Goal: Task Accomplishment & Management: Complete application form

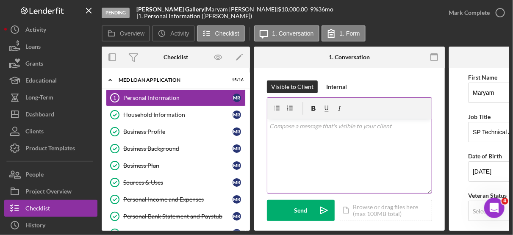
scroll to position [401, 0]
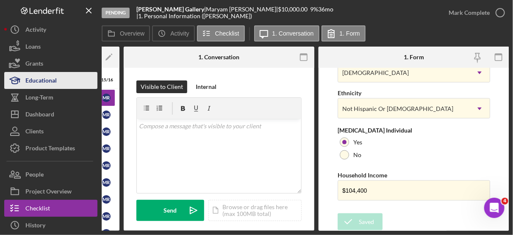
click at [41, 77] on div "Educational" at bounding box center [40, 81] width 31 height 19
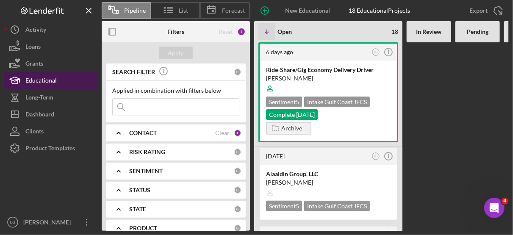
click at [59, 80] on button "Educational" at bounding box center [50, 80] width 93 height 17
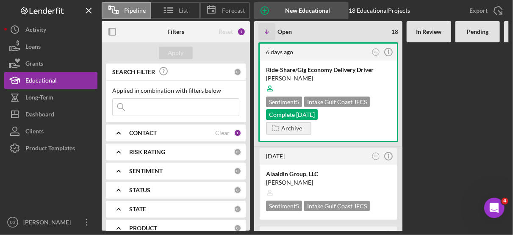
click at [266, 8] on icon "button" at bounding box center [264, 10] width 21 height 21
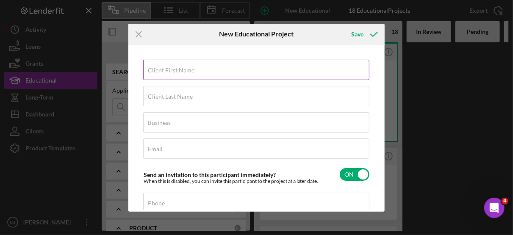
click at [167, 71] on label "Client First Name" at bounding box center [171, 70] width 47 height 7
click at [167, 71] on input "Client First Name" at bounding box center [256, 70] width 226 height 20
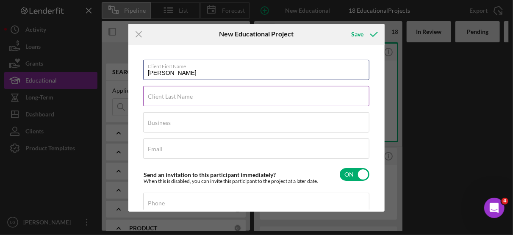
type input "Juan Diego"
click at [162, 94] on label "Client Last Name" at bounding box center [170, 96] width 45 height 7
click at [162, 94] on input "Client Last Name" at bounding box center [256, 96] width 226 height 20
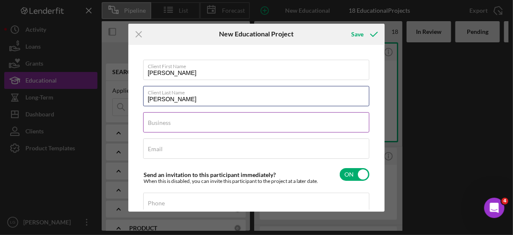
type input "Romero"
click at [160, 123] on label "Business" at bounding box center [159, 122] width 23 height 7
click at [160, 123] on input "Business" at bounding box center [256, 122] width 226 height 20
type input "Ride-Share/Gig Economy Delivery Driver"
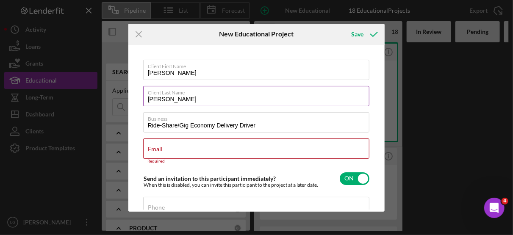
click at [149, 99] on input "Romero" at bounding box center [256, 96] width 226 height 20
type input "[PERSON_NAME]"
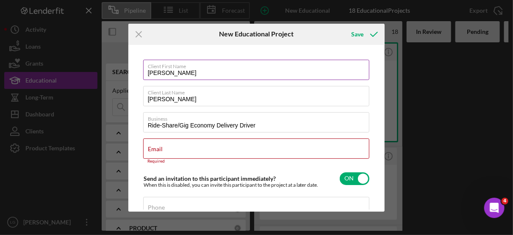
click at [185, 74] on input "Juan Diego" at bounding box center [256, 70] width 226 height 20
type input "[PERSON_NAME]"
click at [165, 149] on input "Email" at bounding box center [256, 148] width 226 height 20
drag, startPoint x: 378, startPoint y: 138, endPoint x: 381, endPoint y: 155, distance: 17.1
click at [381, 155] on div "Client First Name Juan Client Last Name Munoz Romero Business Ride-Share/Gig Ec…" at bounding box center [256, 128] width 252 height 163
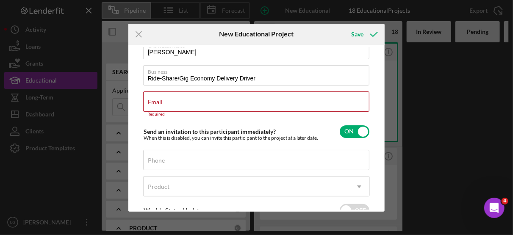
scroll to position [49, 0]
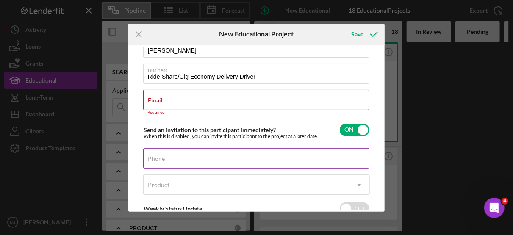
click at [162, 157] on label "Phone" at bounding box center [156, 158] width 17 height 7
click at [162, 157] on input "Phone" at bounding box center [256, 158] width 226 height 20
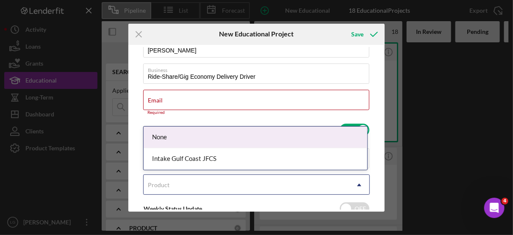
click at [355, 184] on icon "Icon/Dropdown Arrow" at bounding box center [359, 185] width 20 height 20
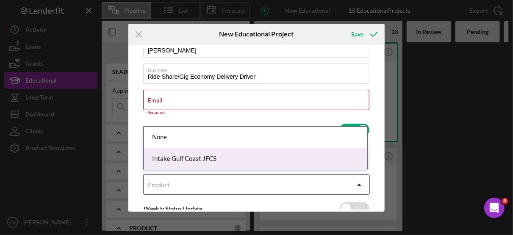
click at [213, 161] on div "Intake Gulf Coast JFCS" at bounding box center [254, 159] width 223 height 22
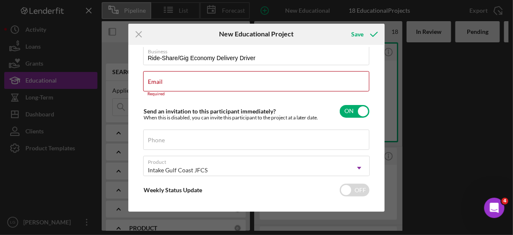
scroll to position [0, 0]
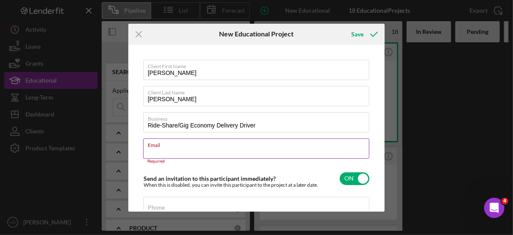
click at [168, 148] on input "Email" at bounding box center [256, 148] width 226 height 20
click at [143, 35] on icon "Icon/Menu Close" at bounding box center [138, 34] width 21 height 21
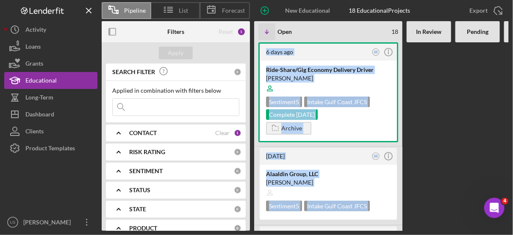
drag, startPoint x: 505, startPoint y: 34, endPoint x: 513, endPoint y: 61, distance: 27.4
click at [512, 61] on html "Pipeline List Forecast New Educational Project 18 Educational Projects Export I…" at bounding box center [256, 117] width 513 height 235
click at [464, 104] on div at bounding box center [477, 136] width 44 height 188
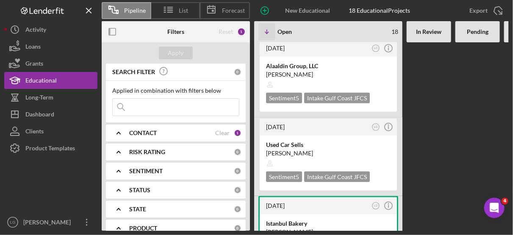
scroll to position [84, 0]
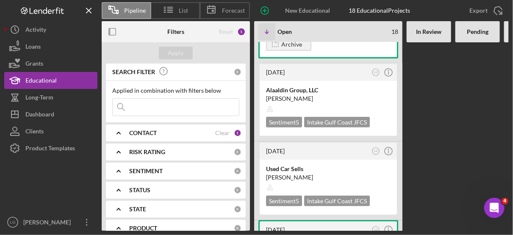
click at [494, 152] on div "6 days ago LG Icon/Info Ride-Share/Gig Economy Delivery Driver Yudy Quitian Sen…" at bounding box center [479, 136] width 451 height 188
click at [507, 16] on div "Export Icon/Export" at bounding box center [485, 10] width 48 height 17
click at [453, 150] on div "6 days ago LG Icon/Info Ride-Share/Gig Economy Delivery Driver Yudy Quitian Sen…" at bounding box center [479, 136] width 451 height 188
click at [90, 7] on icon "Icon/Menu Close" at bounding box center [89, 10] width 19 height 19
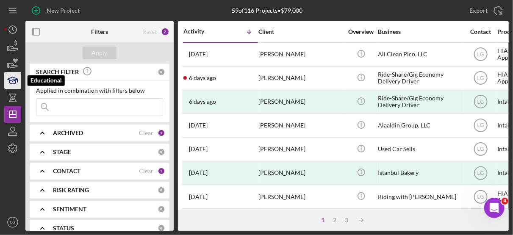
click at [14, 82] on icon "button" at bounding box center [12, 80] width 21 height 21
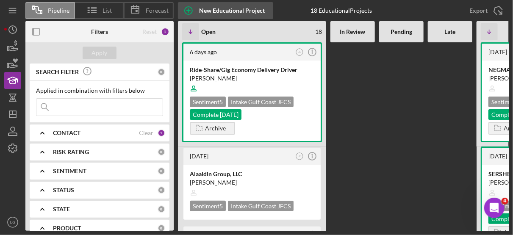
click at [188, 12] on icon "button" at bounding box center [188, 10] width 4 height 4
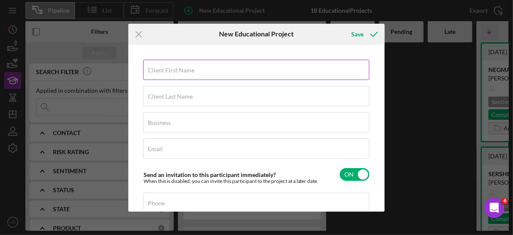
click at [167, 72] on label "Client First Name" at bounding box center [171, 70] width 47 height 7
click at [167, 72] on input "Client First Name" at bounding box center [256, 70] width 226 height 20
type input "[PERSON_NAME]"
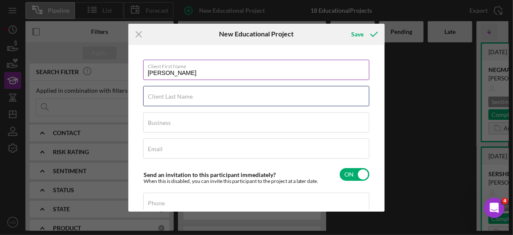
type input "[PERSON_NAME]"
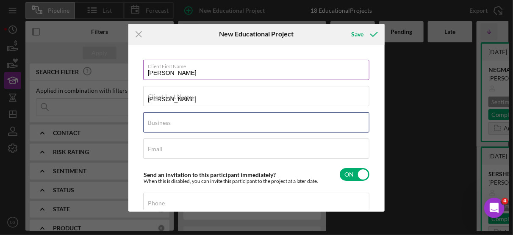
type input "Ride-Share/Gig Economy Delivery Driver"
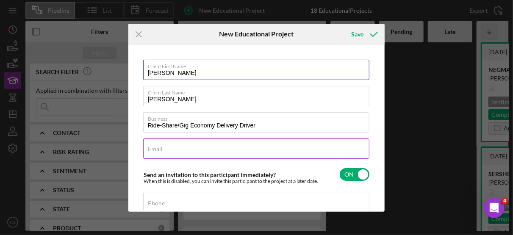
type input "[PERSON_NAME]"
click at [170, 150] on input "Email" at bounding box center [256, 148] width 226 height 20
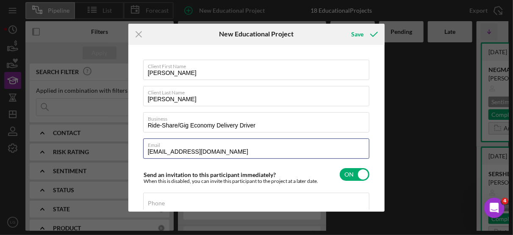
type input "[EMAIL_ADDRESS][DOMAIN_NAME]"
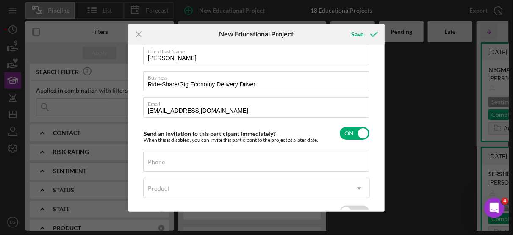
scroll to position [42, 0]
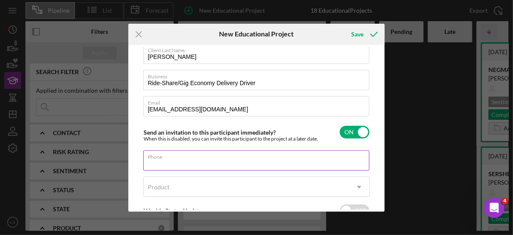
click at [176, 166] on input "Phone" at bounding box center [256, 160] width 226 height 20
type input "[PHONE_NUMBER]"
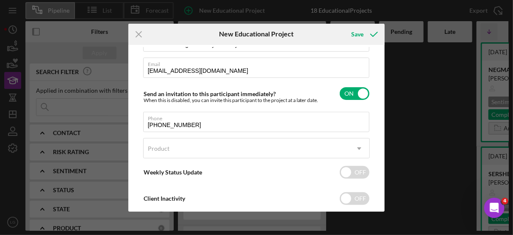
scroll to position [82, 0]
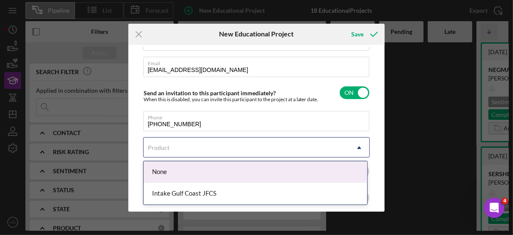
click at [357, 149] on icon "Icon/Dropdown Arrow" at bounding box center [359, 148] width 20 height 20
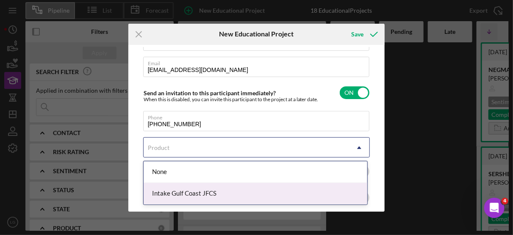
click at [198, 192] on div "Intake Gulf Coast JFCS" at bounding box center [254, 194] width 223 height 22
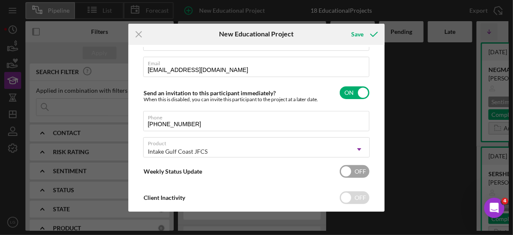
click at [347, 169] on input "checkbox" at bounding box center [354, 171] width 30 height 13
checkbox input "true"
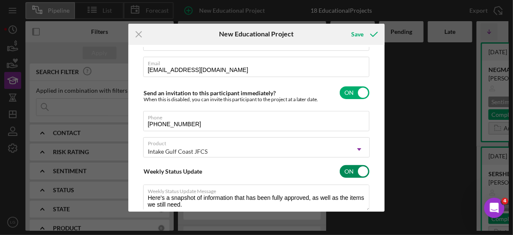
type textarea "Here's a snapshot of information that has been fully approved, as well as the i…"
drag, startPoint x: 379, startPoint y: 176, endPoint x: 383, endPoint y: 203, distance: 26.9
click at [383, 203] on div "Client First Name [PERSON_NAME] Client Last Name [PERSON_NAME] Business Ride-Sh…" at bounding box center [256, 128] width 257 height 167
drag, startPoint x: 383, startPoint y: 203, endPoint x: 383, endPoint y: 188, distance: 14.4
click at [383, 188] on div "Client First Name [PERSON_NAME] Client Last Name [PERSON_NAME] Business Ride-Sh…" at bounding box center [256, 128] width 257 height 167
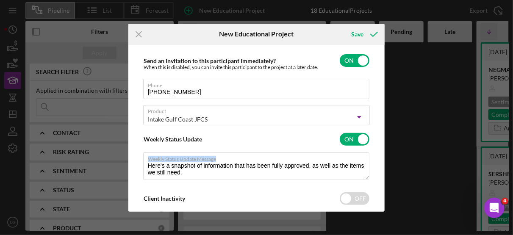
scroll to position [127, 0]
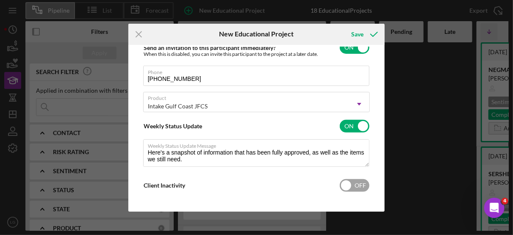
click at [297, 188] on div "Client Inactivity OFF" at bounding box center [256, 186] width 227 height 18
checkbox input "true"
type textarea "Here's a snapshot of information that has been fully approved, as well as the i…"
click at [361, 124] on input "checkbox" at bounding box center [354, 126] width 30 height 13
checkbox input "false"
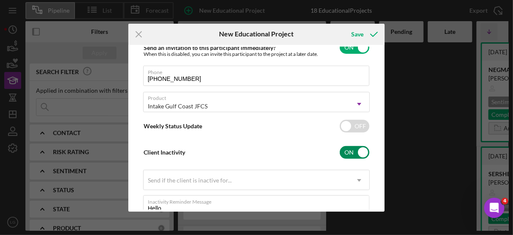
click at [360, 150] on input "checkbox" at bounding box center [354, 152] width 30 height 13
checkbox input "false"
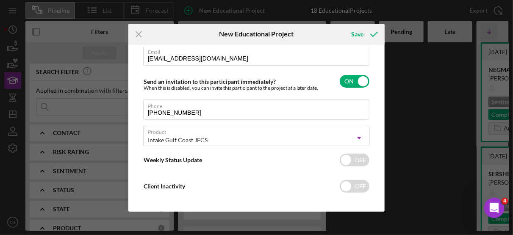
scroll to position [99, 0]
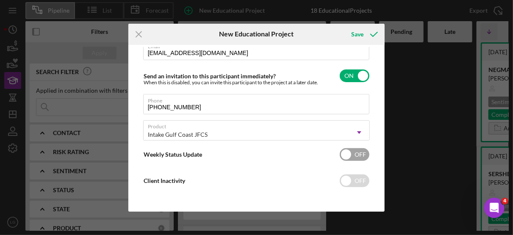
click at [344, 157] on input "checkbox" at bounding box center [354, 154] width 30 height 13
checkbox input "true"
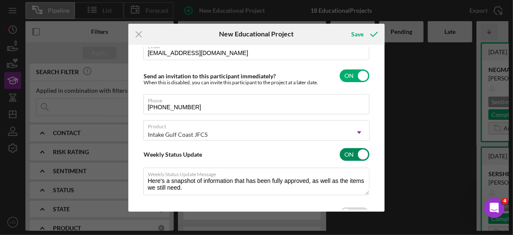
type textarea "Here's a snapshot of information that has been fully approved, as well as the i…"
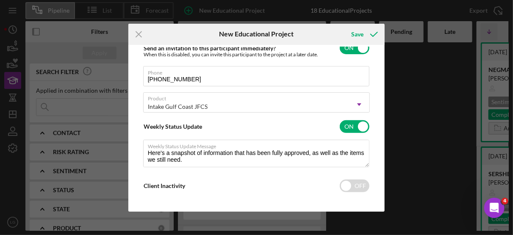
scroll to position [127, 0]
click at [361, 123] on input "checkbox" at bounding box center [354, 126] width 30 height 13
checkbox input "false"
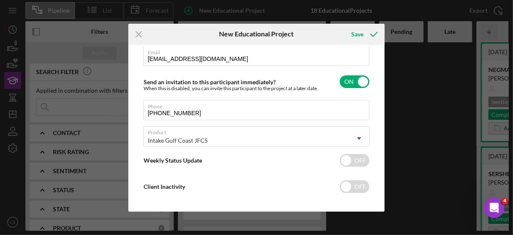
scroll to position [94, 0]
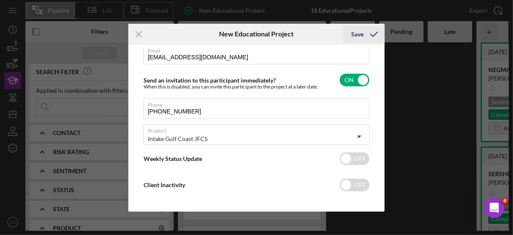
click at [355, 33] on div "Save" at bounding box center [357, 34] width 12 height 17
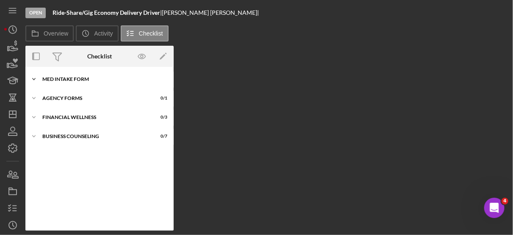
click at [62, 77] on div "MED Intake Form" at bounding box center [102, 79] width 121 height 5
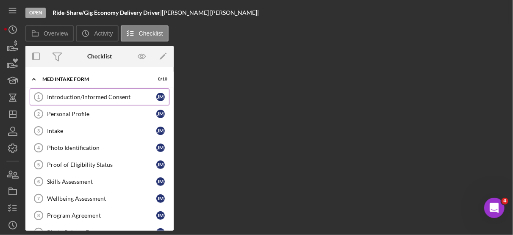
click at [116, 99] on div "Introduction/Informed Consent" at bounding box center [101, 97] width 109 height 7
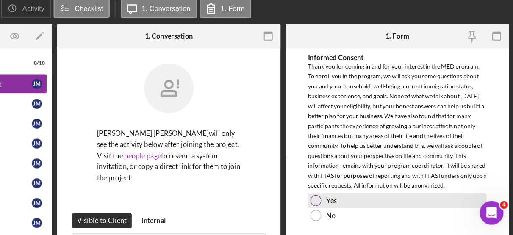
click at [343, 201] on div at bounding box center [343, 197] width 9 height 9
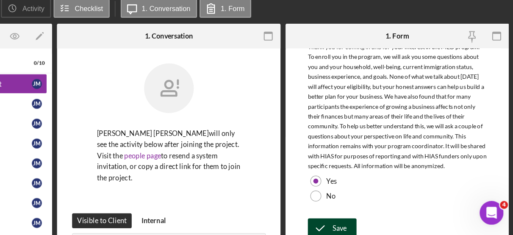
click at [364, 223] on div "Save" at bounding box center [365, 220] width 12 height 17
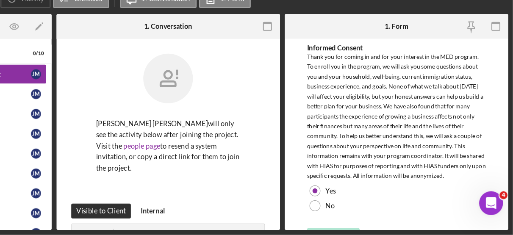
scroll to position [0, 0]
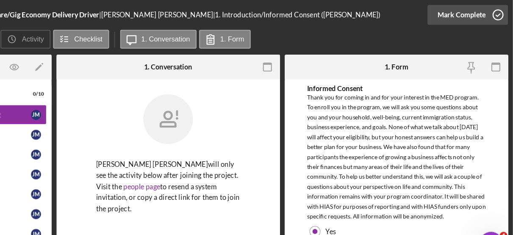
click at [501, 17] on circle "button" at bounding box center [500, 12] width 8 height 8
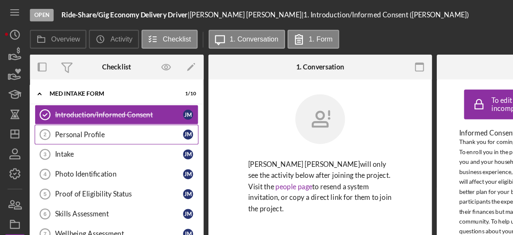
click at [71, 113] on div "Personal Profile" at bounding box center [101, 114] width 109 height 7
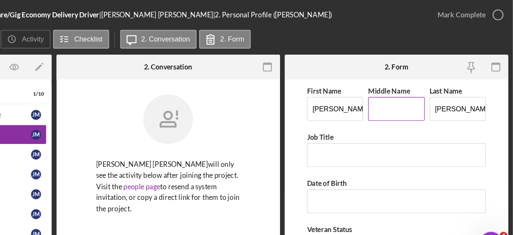
click at [400, 96] on input "Middle Name" at bounding box center [413, 93] width 48 height 20
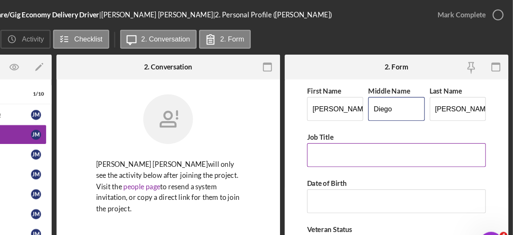
type input "Diego"
click at [353, 128] on input "Job Title" at bounding box center [413, 132] width 152 height 20
click at [347, 128] on input "Job Title" at bounding box center [413, 132] width 152 height 20
type input "`"
click at [356, 134] on input "Job Title" at bounding box center [413, 132] width 152 height 20
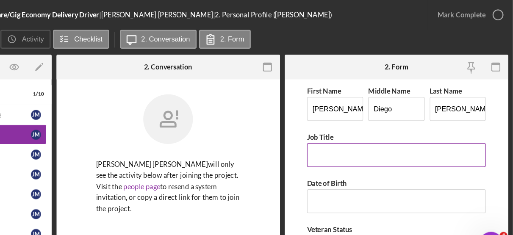
click at [356, 134] on input "Job Title" at bounding box center [413, 132] width 152 height 20
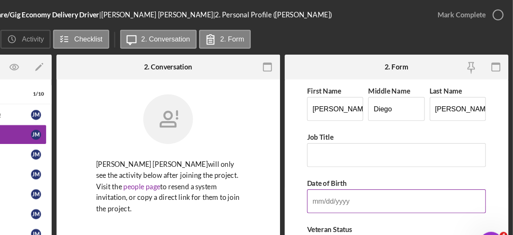
click at [352, 172] on input "Date of Birth" at bounding box center [413, 171] width 152 height 20
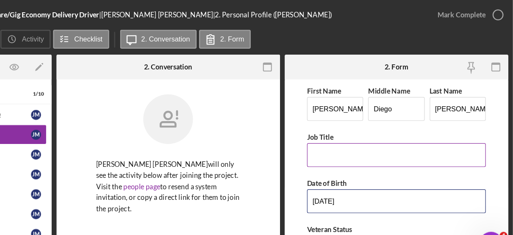
type input "[DATE]"
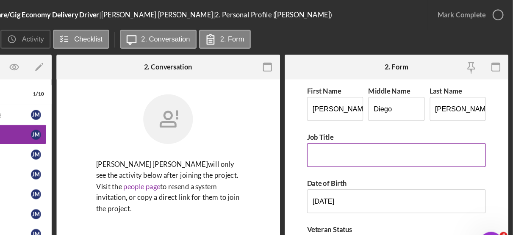
click at [364, 130] on input "Job Title" at bounding box center [413, 132] width 152 height 20
click at [354, 134] on input "Job Title" at bounding box center [413, 132] width 152 height 20
drag, startPoint x: 407, startPoint y: 128, endPoint x: 338, endPoint y: 125, distance: 69.0
click at [338, 125] on input "car rental services" at bounding box center [413, 132] width 152 height 20
type input "Rental car services"
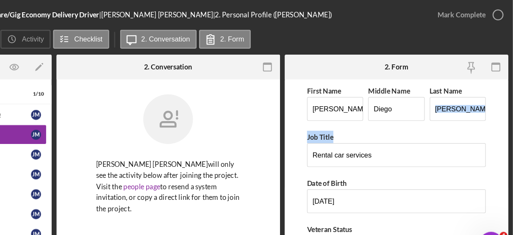
drag, startPoint x: 504, startPoint y: 108, endPoint x: 508, endPoint y: 132, distance: 24.4
click at [508, 132] on form "First Name [PERSON_NAME] Middle Name [PERSON_NAME] Last Name [PERSON_NAME] Job …" at bounding box center [413, 149] width 190 height 163
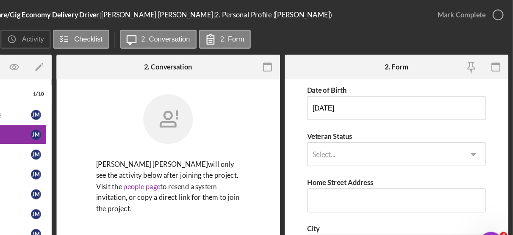
scroll to position [80, 0]
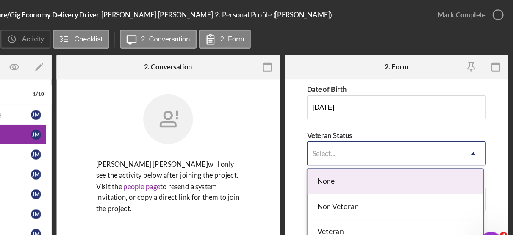
click at [373, 179] on div "Non Veteran" at bounding box center [411, 177] width 149 height 22
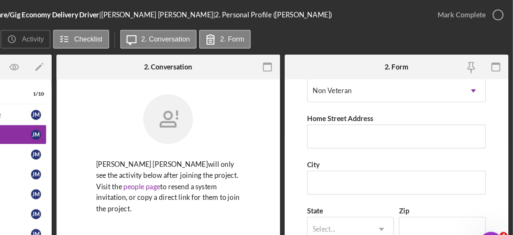
scroll to position [136, 0]
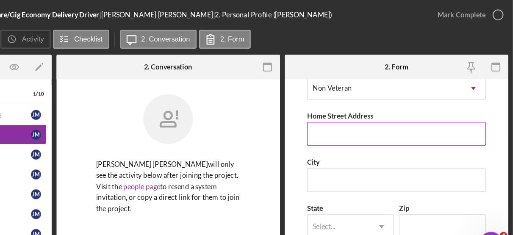
click at [362, 112] on input "Home Street Address" at bounding box center [413, 114] width 152 height 20
type input "[STREET_ADDRESS][PERSON_NAME]"
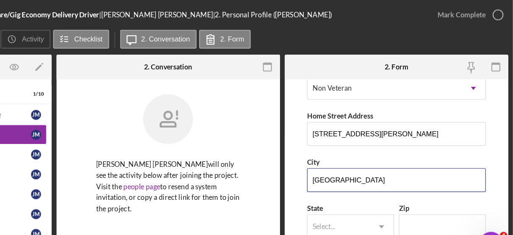
type input "[GEOGRAPHIC_DATA]"
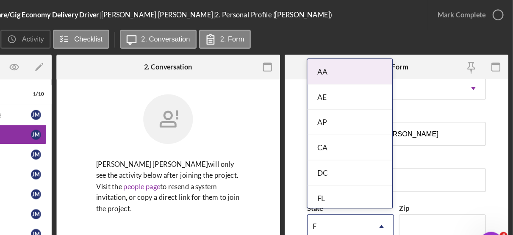
type input "FL"
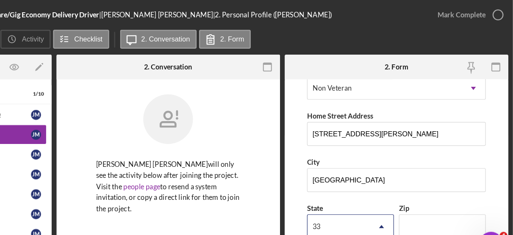
type input "3"
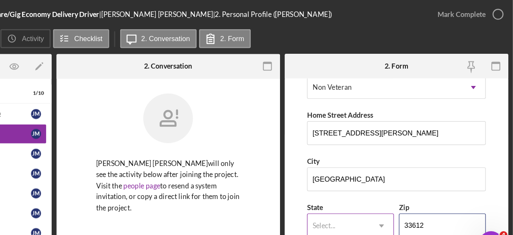
type input "33612"
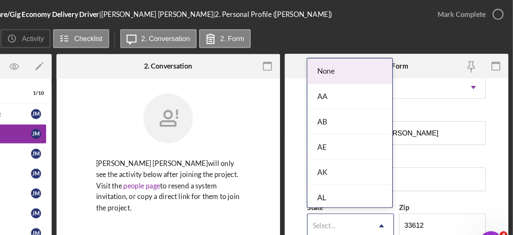
click at [401, 192] on icon "Icon/Dropdown Arrow" at bounding box center [401, 193] width 20 height 20
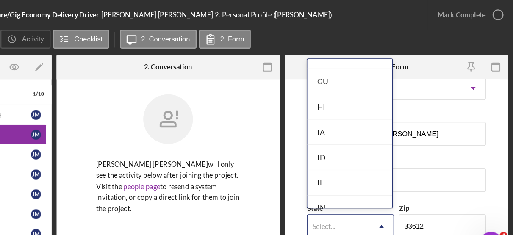
scroll to position [290, 0]
click at [361, 116] on div "FL" at bounding box center [373, 116] width 72 height 22
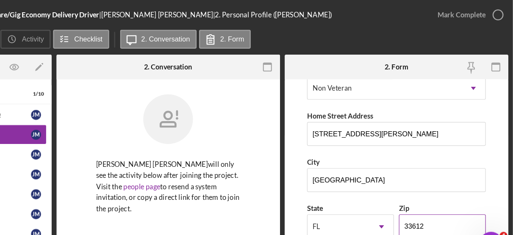
click at [446, 195] on input "33612" at bounding box center [453, 193] width 74 height 20
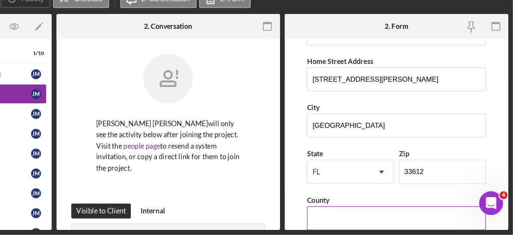
click at [373, 221] on input "County" at bounding box center [413, 221] width 152 height 20
type input "Hillsborough"
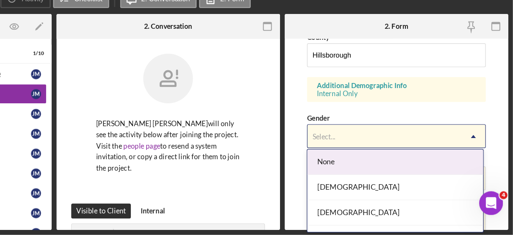
click at [363, 214] on div "[DEMOGRAPHIC_DATA]" at bounding box center [411, 216] width 149 height 22
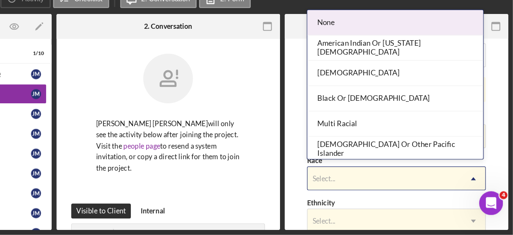
click at [373, 146] on div "Multi Racial" at bounding box center [411, 141] width 149 height 22
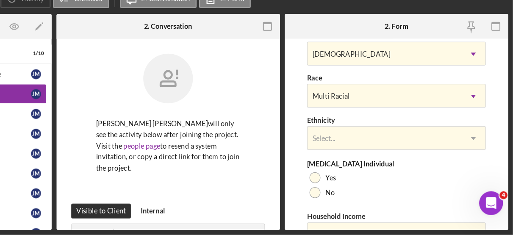
scroll to position [367, 0]
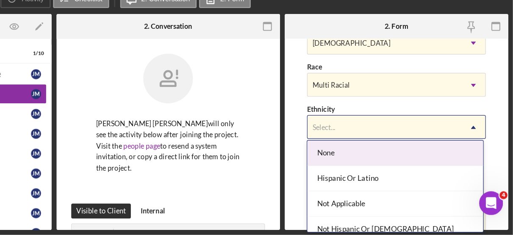
click at [390, 187] on div "Hispanic Or Latino" at bounding box center [411, 187] width 149 height 22
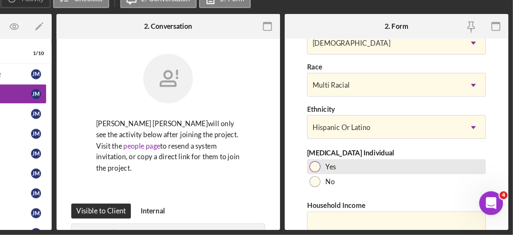
click at [345, 172] on div at bounding box center [343, 176] width 9 height 9
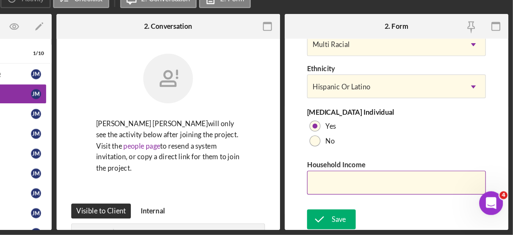
click at [361, 190] on input "Household Income" at bounding box center [413, 190] width 152 height 20
drag, startPoint x: 508, startPoint y: 187, endPoint x: 508, endPoint y: 182, distance: 5.5
click at [508, 182] on div "Open Ride-Share/Gig Economy Delivery Driver | [PERSON_NAME] [PERSON_NAME] | 2. …" at bounding box center [256, 117] width 513 height 235
type input "$80,000"
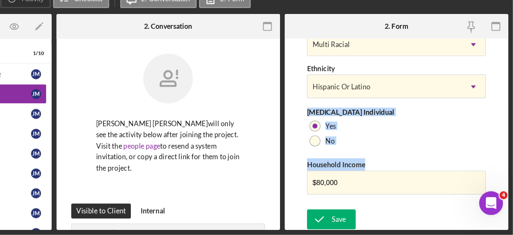
drag, startPoint x: 506, startPoint y: 188, endPoint x: 505, endPoint y: 108, distance: 80.9
click at [505, 108] on form "First Name [PERSON_NAME] Middle Name Diego Last Name [PERSON_NAME] Job Title Re…" at bounding box center [413, 149] width 190 height 163
click at [361, 219] on div "Save" at bounding box center [365, 221] width 12 height 17
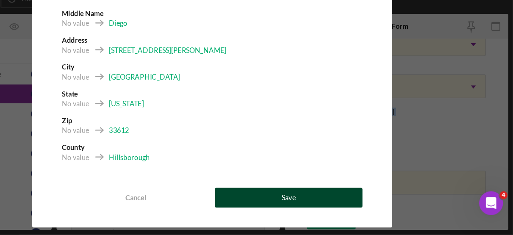
click at [324, 204] on div "Save" at bounding box center [321, 203] width 12 height 17
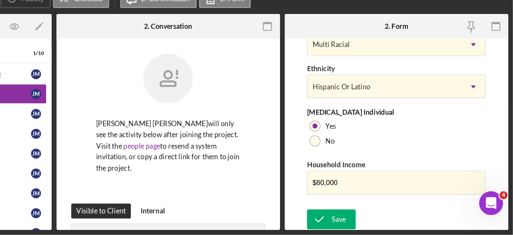
click at [506, 87] on form "First Name [PERSON_NAME] Middle Name Diego Last Name [PERSON_NAME] Job Title Re…" at bounding box center [413, 149] width 190 height 163
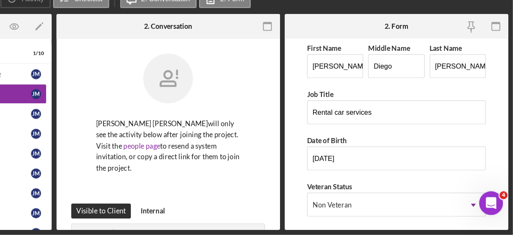
scroll to position [0, 0]
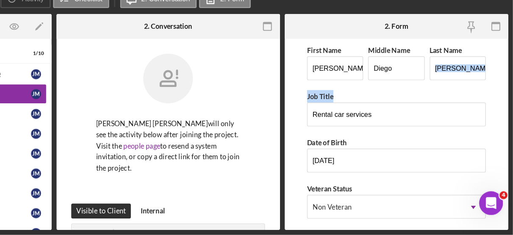
drag, startPoint x: 505, startPoint y: 104, endPoint x: 507, endPoint y: 121, distance: 17.4
click at [507, 121] on form "First Name [PERSON_NAME] Middle Name Diego Last Name [PERSON_NAME] Job Title Re…" at bounding box center [413, 149] width 190 height 163
drag, startPoint x: 507, startPoint y: 121, endPoint x: 502, endPoint y: 167, distance: 46.0
click at [502, 167] on form "First Name [PERSON_NAME] Middle Name Diego Last Name [PERSON_NAME] Job Title Re…" at bounding box center [413, 149] width 190 height 163
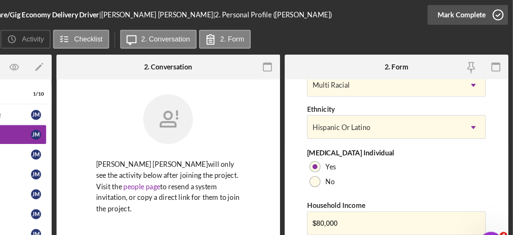
click at [502, 11] on icon "button" at bounding box center [499, 12] width 21 height 21
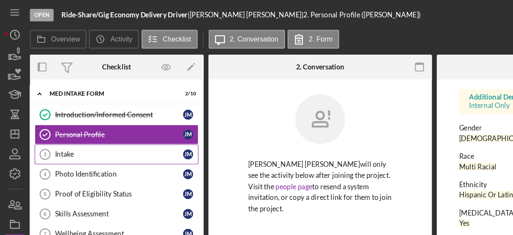
click at [58, 130] on div "Intake" at bounding box center [101, 131] width 109 height 7
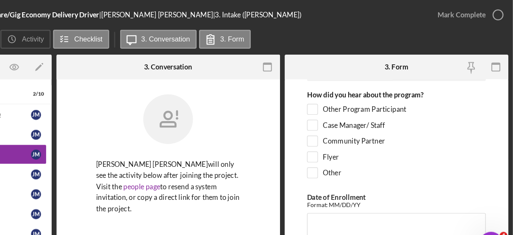
scroll to position [23, 0]
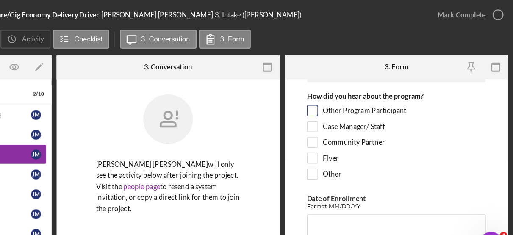
click at [386, 93] on label "Other Program Participant" at bounding box center [386, 94] width 71 height 8
click at [346, 93] on input "Other Program Participant" at bounding box center [342, 94] width 8 height 8
checkbox input "true"
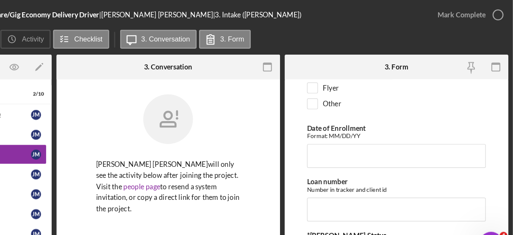
scroll to position [85, 0]
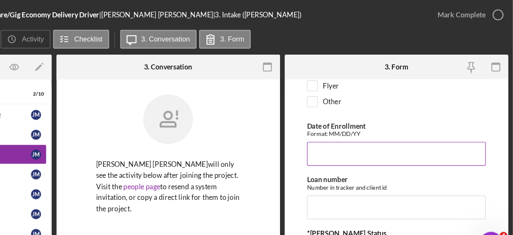
click at [361, 132] on input "Date of Enrollment" at bounding box center [413, 131] width 152 height 20
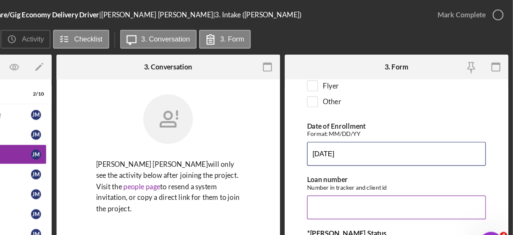
type input "[DATE]"
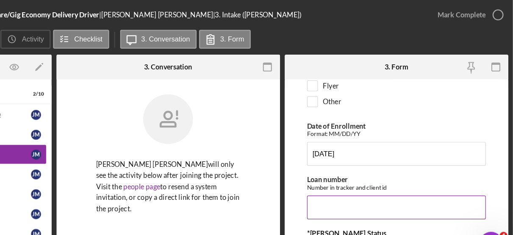
click at [355, 178] on input "Loan number" at bounding box center [413, 177] width 152 height 20
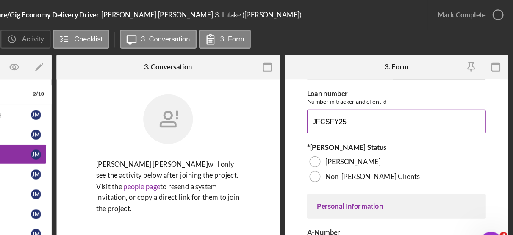
scroll to position [160, 0]
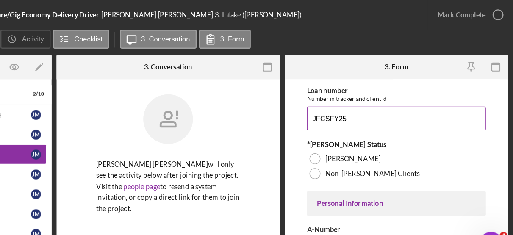
type input "JFCSFY25"
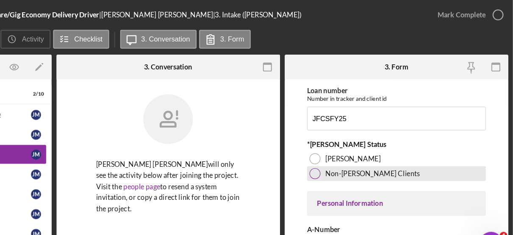
click at [386, 150] on div "Non-[PERSON_NAME] Clients" at bounding box center [413, 148] width 152 height 13
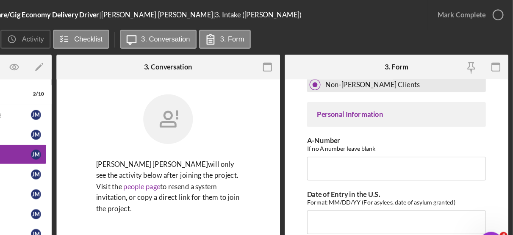
scroll to position [237, 0]
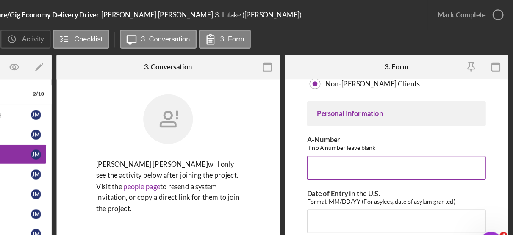
click at [365, 142] on input "A-Number" at bounding box center [413, 143] width 152 height 20
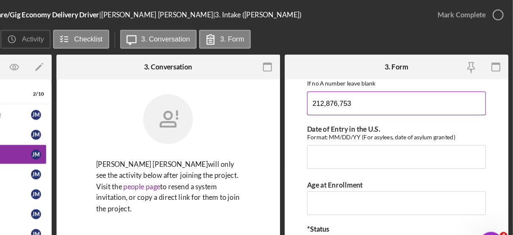
scroll to position [298, 0]
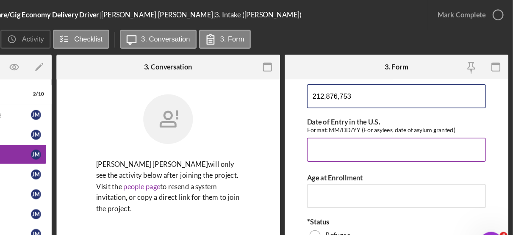
type input "212,876,753"
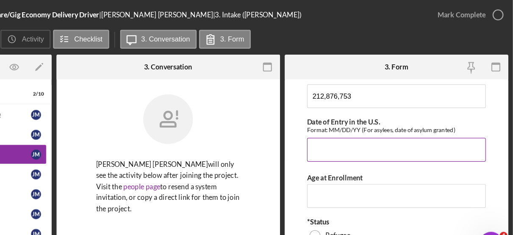
click at [355, 126] on input "Date of Entry in the U.S." at bounding box center [413, 128] width 152 height 20
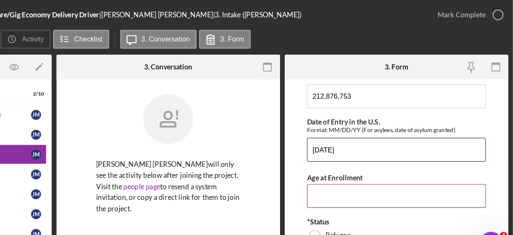
type input "[DATE]"
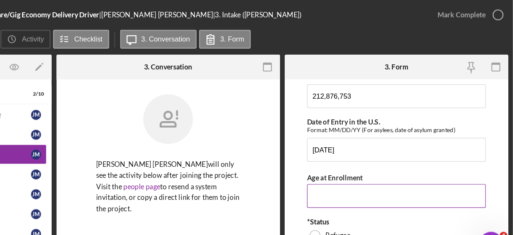
click at [357, 166] on input "Age at Enrollment" at bounding box center [413, 167] width 152 height 20
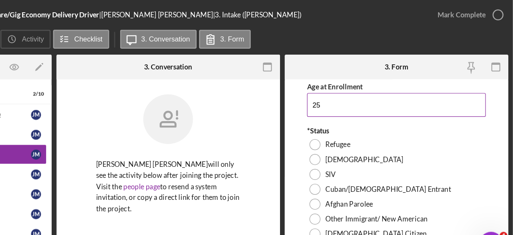
scroll to position [378, 0]
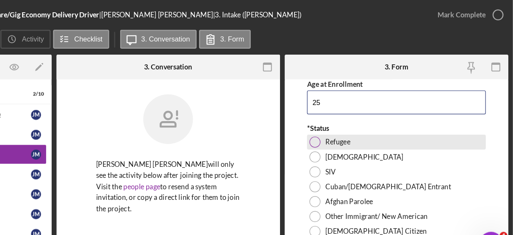
type input "25"
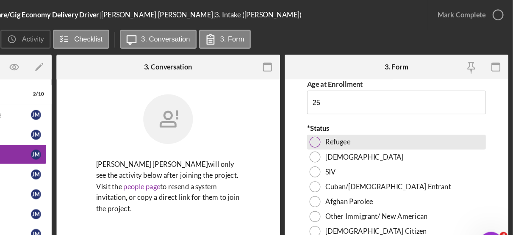
click at [364, 121] on div "Refugee" at bounding box center [413, 121] width 152 height 13
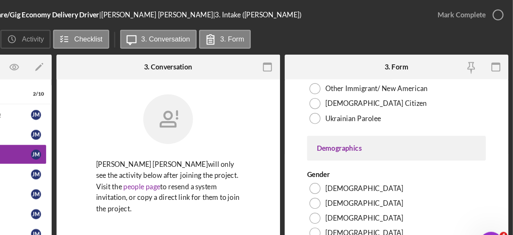
scroll to position [494, 0]
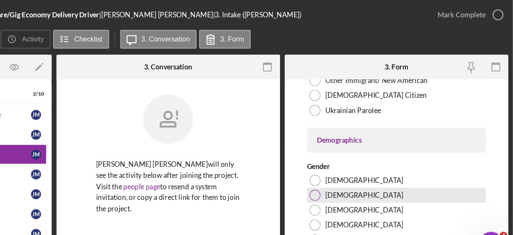
click at [361, 166] on div "[DEMOGRAPHIC_DATA]" at bounding box center [413, 166] width 152 height 13
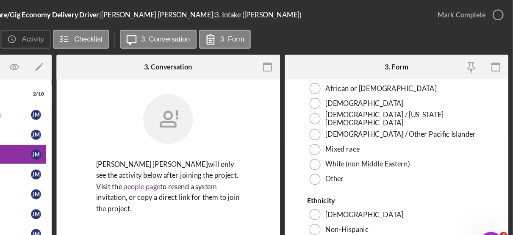
scroll to position [684, 0]
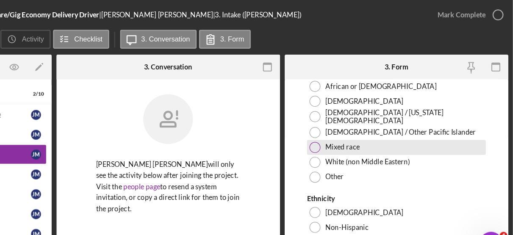
click at [376, 124] on label "Mixed race" at bounding box center [367, 125] width 29 height 7
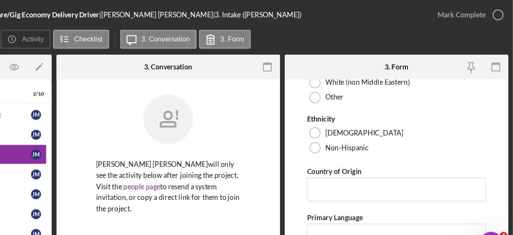
scroll to position [753, 0]
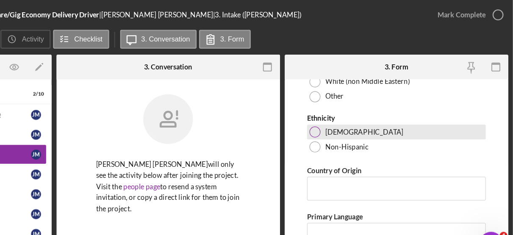
click at [363, 109] on label "[DEMOGRAPHIC_DATA]" at bounding box center [386, 112] width 66 height 7
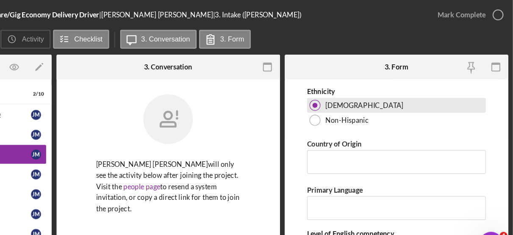
scroll to position [795, 0]
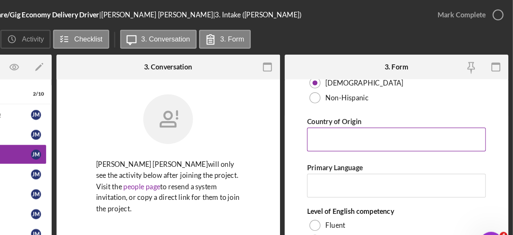
click at [363, 111] on input "Country of Origin" at bounding box center [413, 119] width 152 height 20
type input "[GEOGRAPHIC_DATA]"
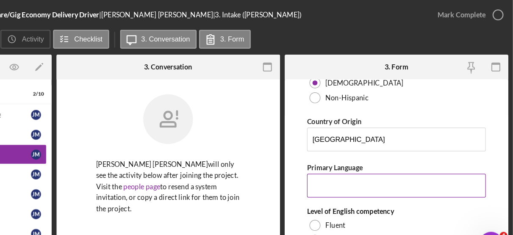
click at [361, 155] on input "Primary Language" at bounding box center [413, 158] width 152 height 20
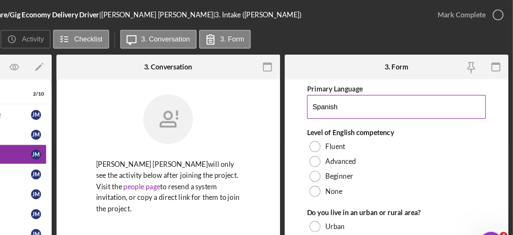
scroll to position [864, 0]
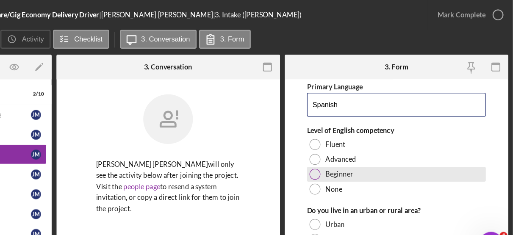
type input "Spanish"
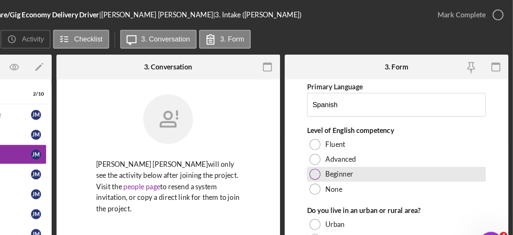
click at [364, 145] on label "Beginner" at bounding box center [365, 148] width 24 height 7
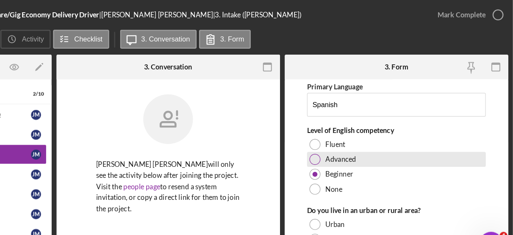
click at [363, 132] on label "Advanced" at bounding box center [366, 135] width 26 height 7
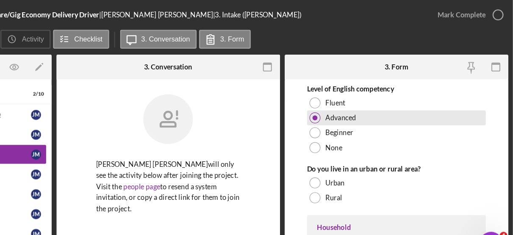
scroll to position [938, 0]
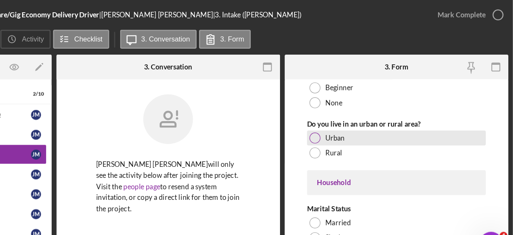
click at [355, 114] on label "Urban" at bounding box center [361, 117] width 17 height 7
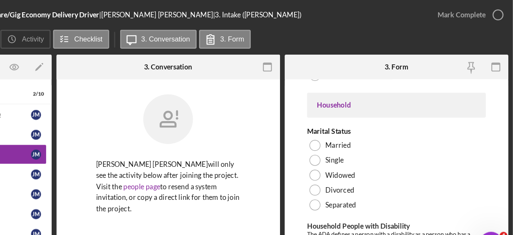
scroll to position [1010, 0]
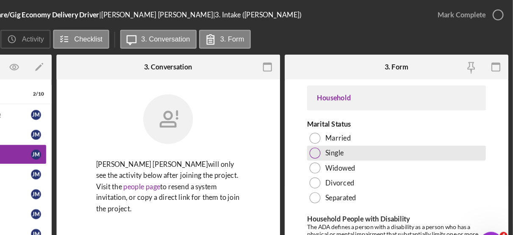
click at [361, 127] on label "Single" at bounding box center [361, 130] width 16 height 7
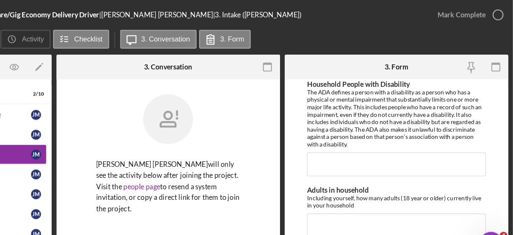
scroll to position [1138, 0]
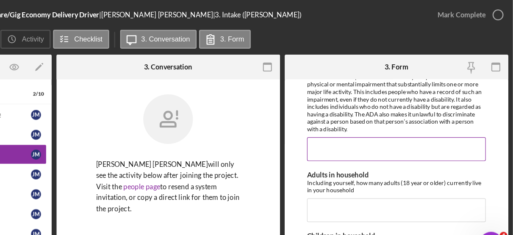
click at [355, 124] on input "Household People with Disability" at bounding box center [413, 127] width 152 height 20
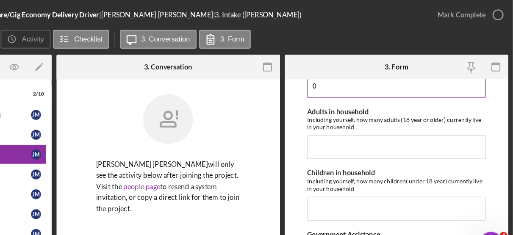
scroll to position [1193, 0]
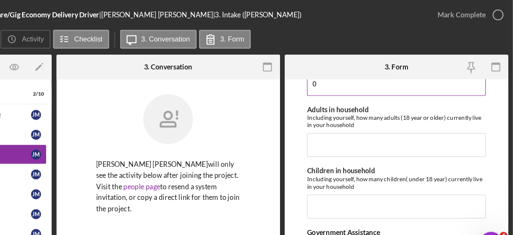
type input "0"
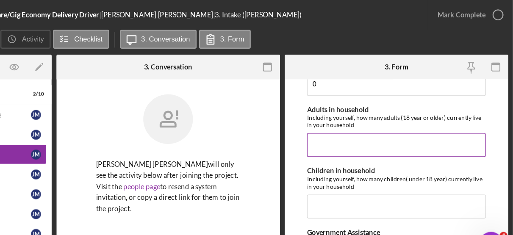
click at [363, 119] on input "Adults in household" at bounding box center [413, 123] width 152 height 20
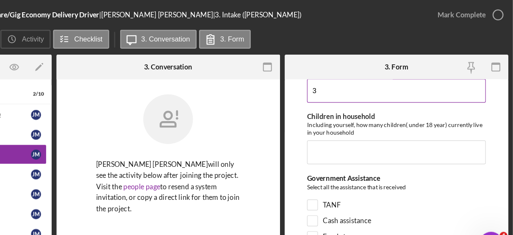
scroll to position [1242, 0]
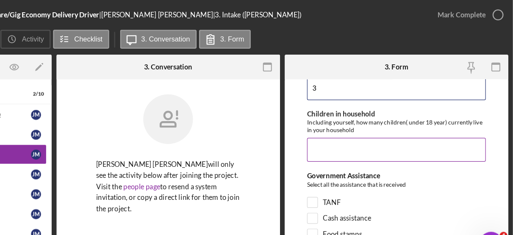
type input "3"
click at [355, 121] on input "Children in household" at bounding box center [413, 128] width 152 height 20
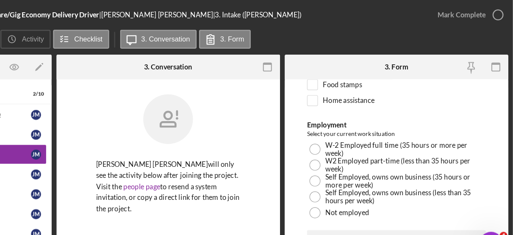
scroll to position [1370, 0]
type input "1"
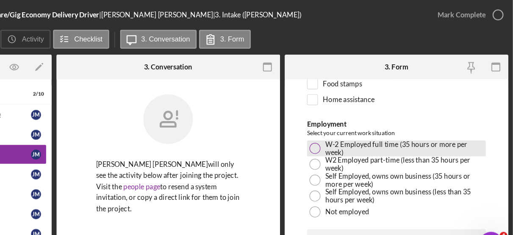
click at [346, 122] on div at bounding box center [343, 126] width 9 height 9
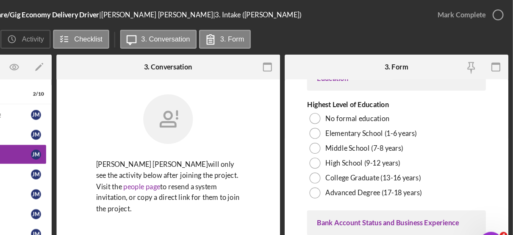
scroll to position [1509, 0]
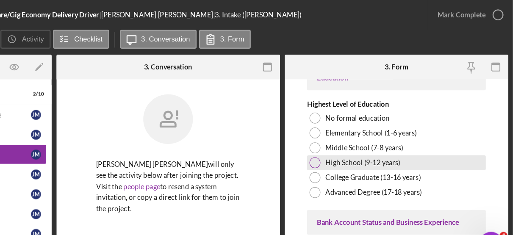
click at [401, 135] on div "High School (9-12 years)" at bounding box center [413, 138] width 152 height 13
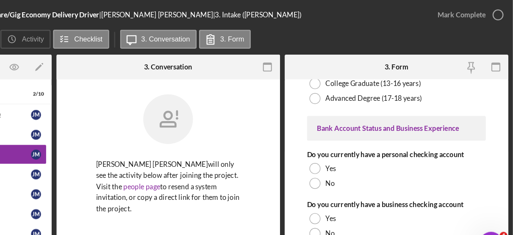
scroll to position [1600, 0]
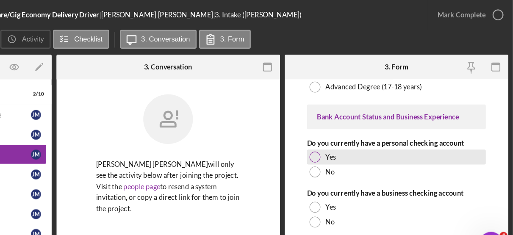
click at [357, 130] on label "Yes" at bounding box center [357, 133] width 9 height 7
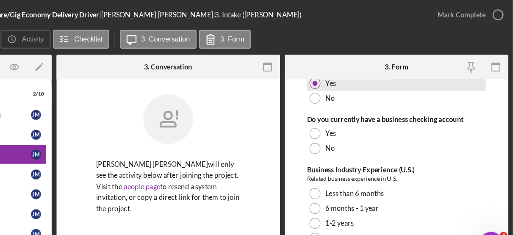
scroll to position [1671, 0]
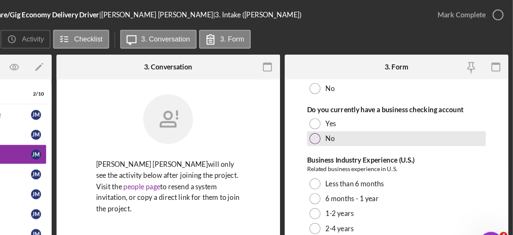
click at [349, 113] on div "No" at bounding box center [413, 118] width 152 height 13
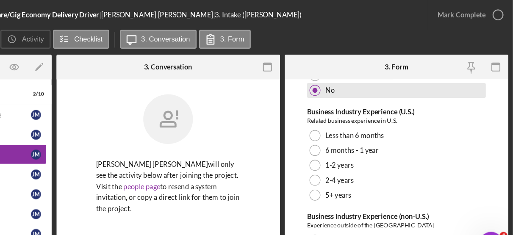
scroll to position [1714, 0]
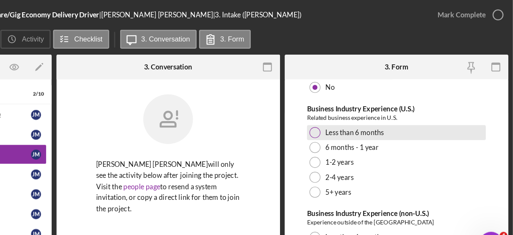
click at [382, 109] on div "Less than 6 months" at bounding box center [413, 113] width 152 height 13
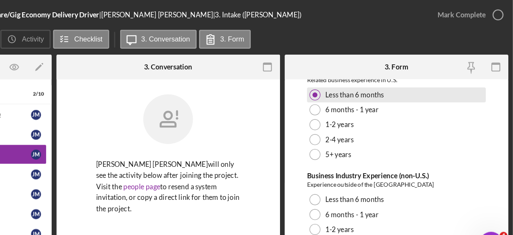
scroll to position [1769, 0]
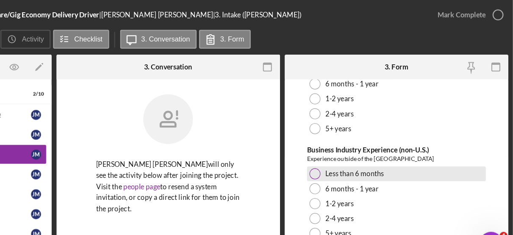
click at [390, 145] on label "Less than 6 months" at bounding box center [378, 148] width 50 height 7
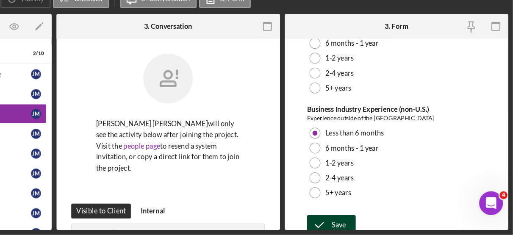
click at [364, 219] on div "Save" at bounding box center [365, 226] width 12 height 17
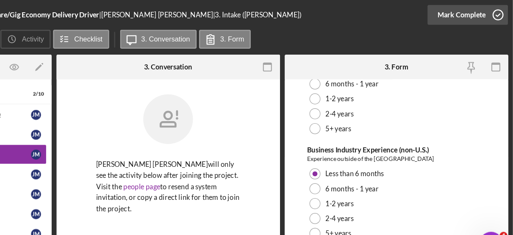
click at [499, 15] on icon "button" at bounding box center [499, 12] width 21 height 21
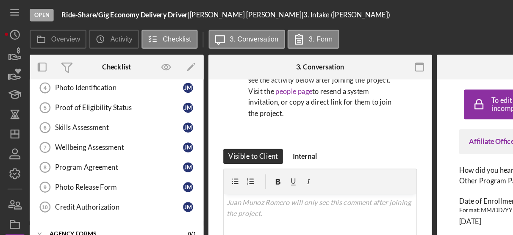
scroll to position [79, 0]
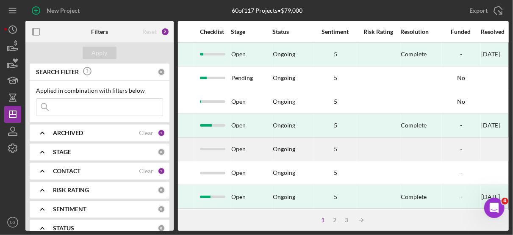
scroll to position [0, 688]
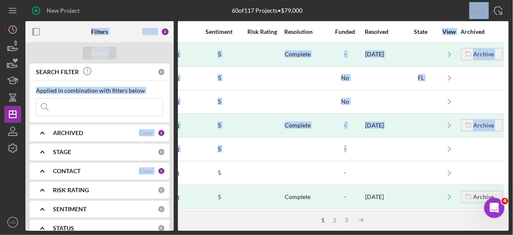
drag, startPoint x: 367, startPoint y: 149, endPoint x: 428, endPoint y: -9, distance: 169.2
click at [428, 0] on html "New Project 60 of 117 Projects • $79,000 Export Icon/Export Filters Reset 2 App…" at bounding box center [256, 117] width 513 height 235
